Goal: Task Accomplishment & Management: Use online tool/utility

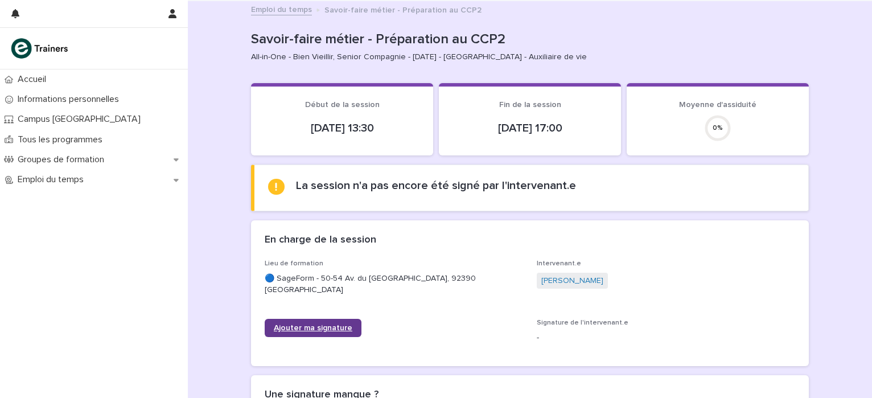
click at [294, 324] on span "Ajouter ma signature" at bounding box center [313, 328] width 79 height 8
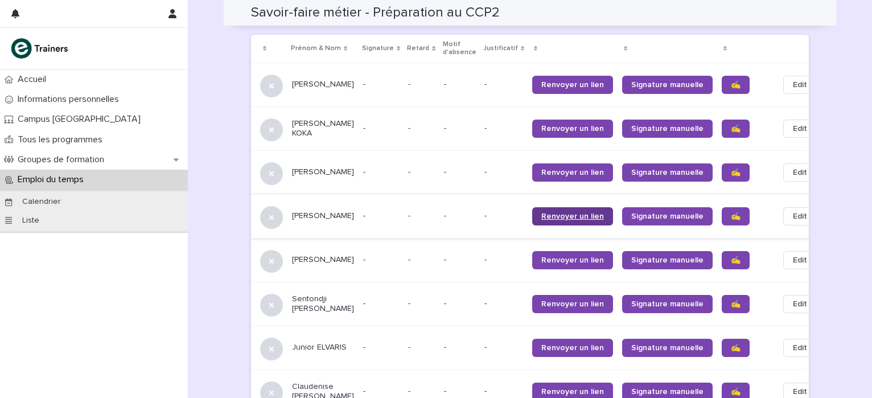
scroll to position [774, 0]
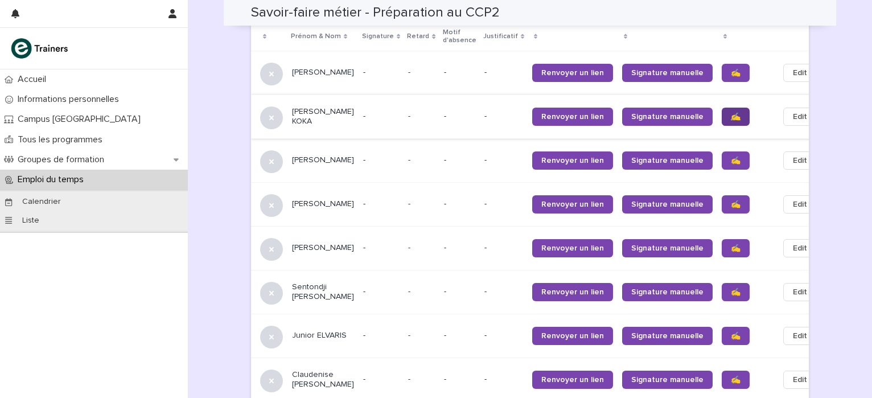
click at [731, 113] on span "✍️" at bounding box center [736, 117] width 10 height 8
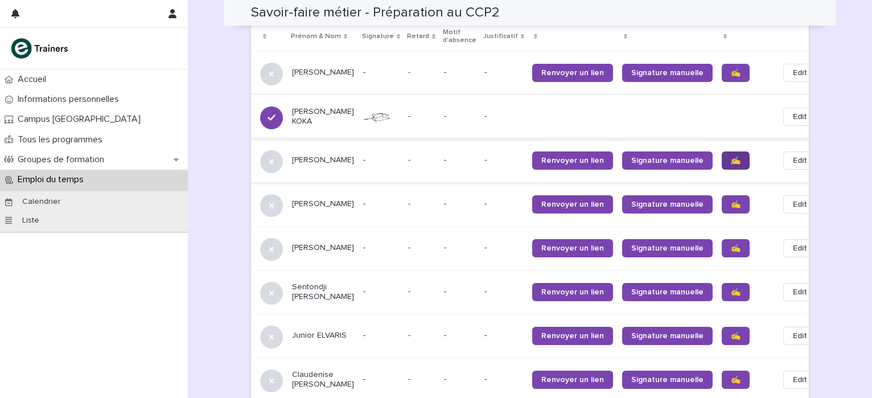
click at [731, 156] on span "✍️" at bounding box center [736, 160] width 10 height 8
click at [731, 200] on span "✍️" at bounding box center [736, 204] width 10 height 8
click at [731, 244] on span "✍️" at bounding box center [736, 248] width 10 height 8
click at [722, 291] on link "✍️" at bounding box center [736, 292] width 28 height 18
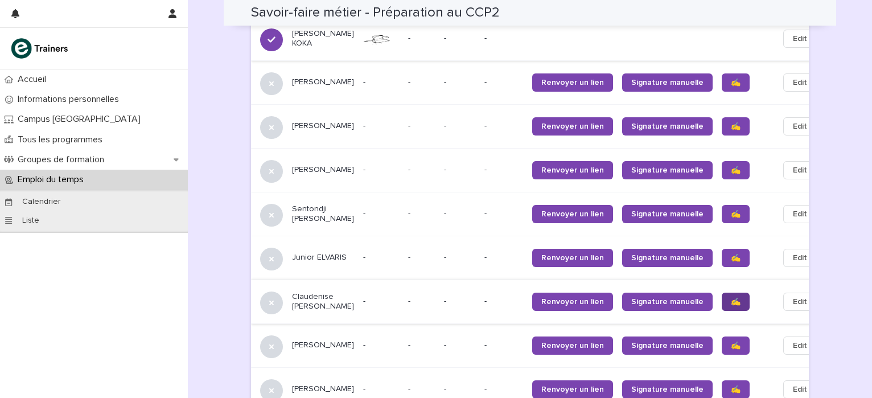
scroll to position [888, 0]
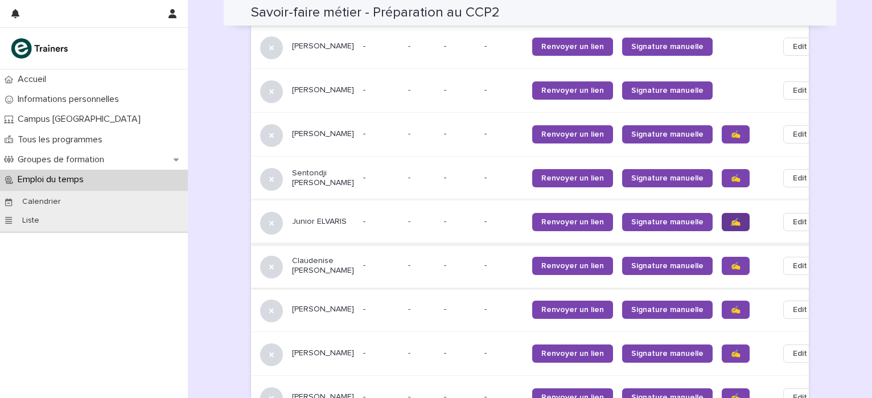
drag, startPoint x: 696, startPoint y: 218, endPoint x: 703, endPoint y: 218, distance: 6.8
click at [731, 218] on span "✍️" at bounding box center [736, 222] width 10 height 8
click at [731, 265] on span "✍️" at bounding box center [736, 266] width 10 height 8
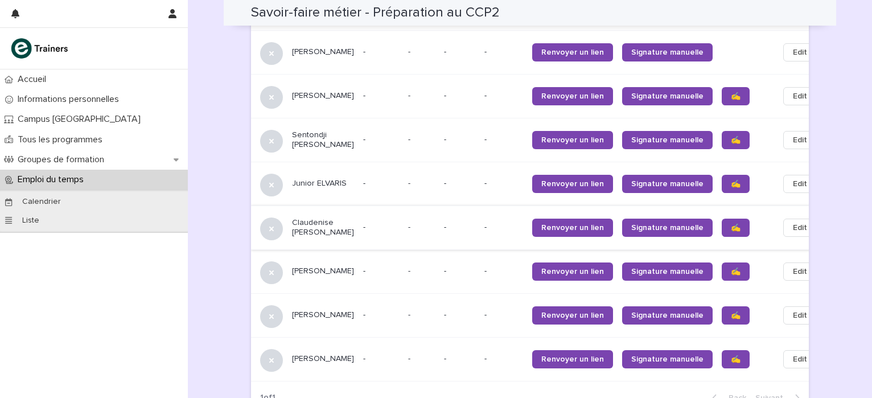
scroll to position [945, 0]
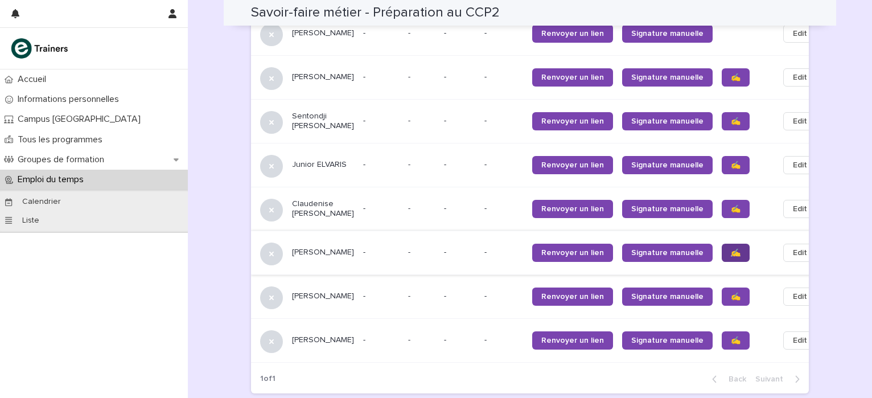
click at [731, 252] on span "✍️" at bounding box center [736, 253] width 10 height 8
click at [731, 298] on span "✍️" at bounding box center [736, 296] width 10 height 8
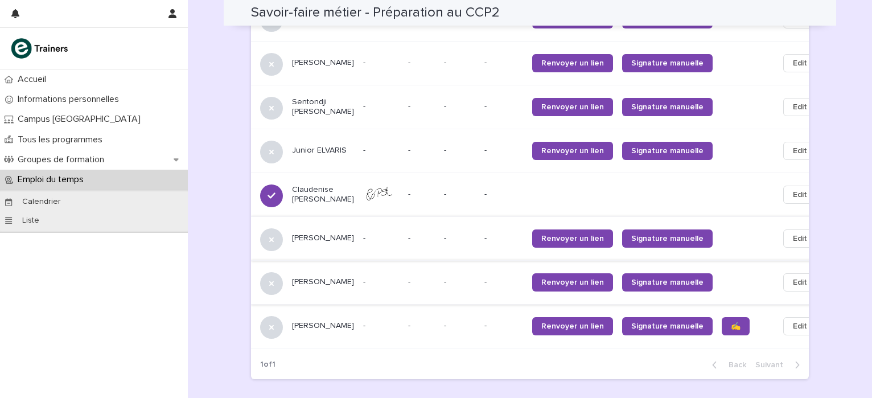
scroll to position [1037, 0]
